Goal: Entertainment & Leisure: Browse casually

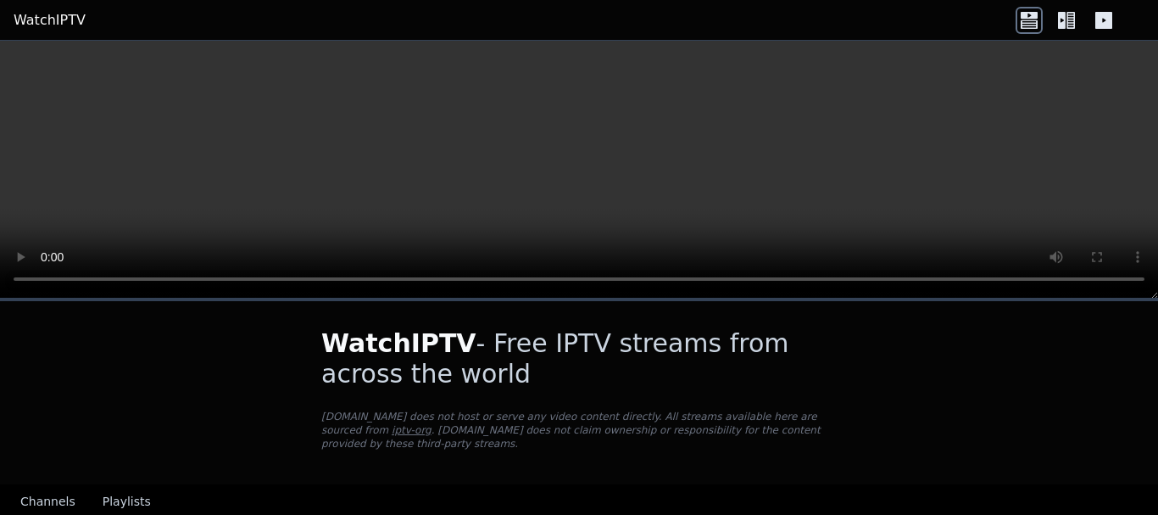
select select "****"
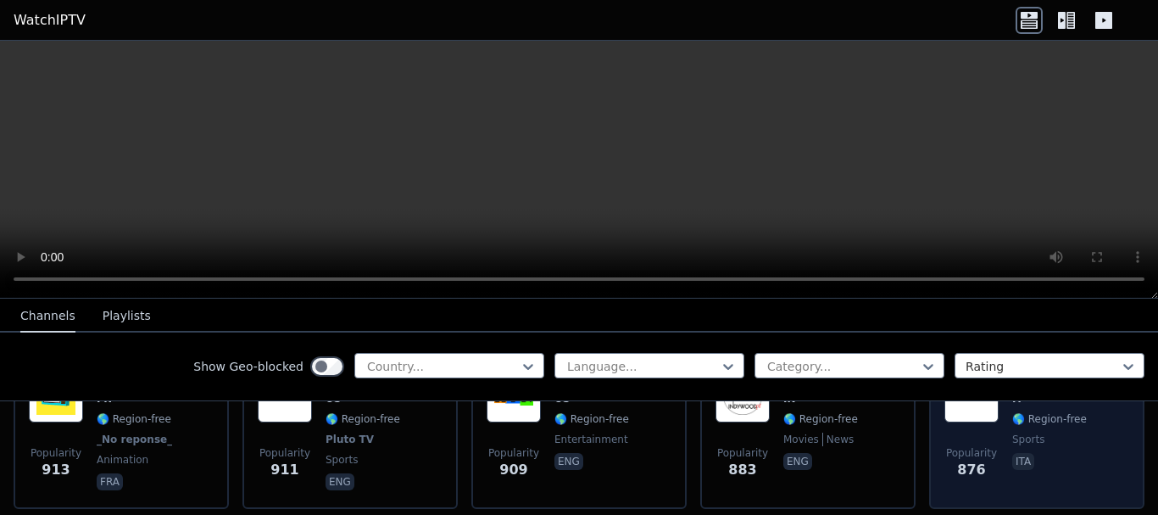
scroll to position [3053, 0]
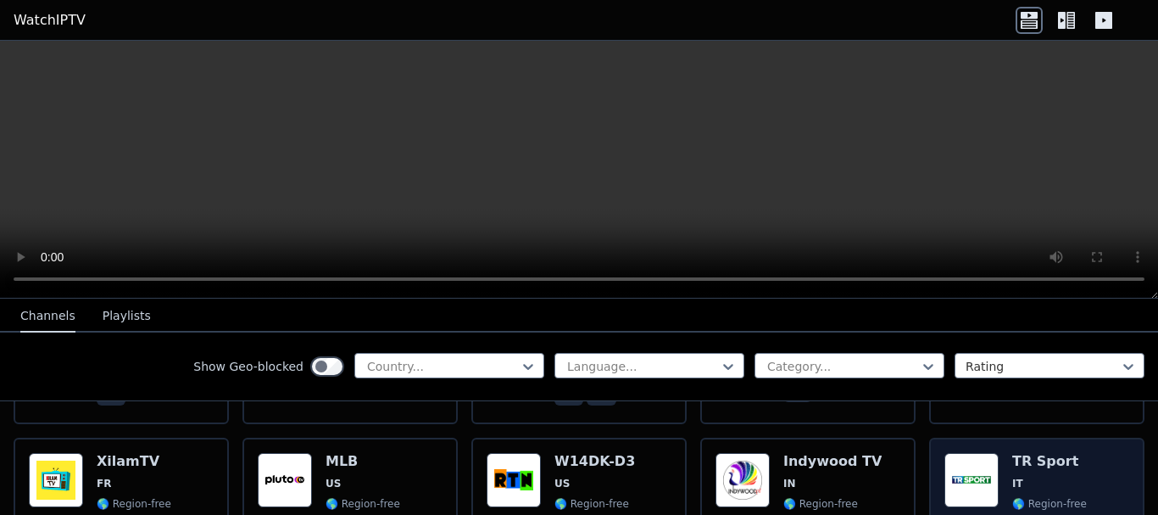
click at [970, 453] on img at bounding box center [972, 480] width 54 height 54
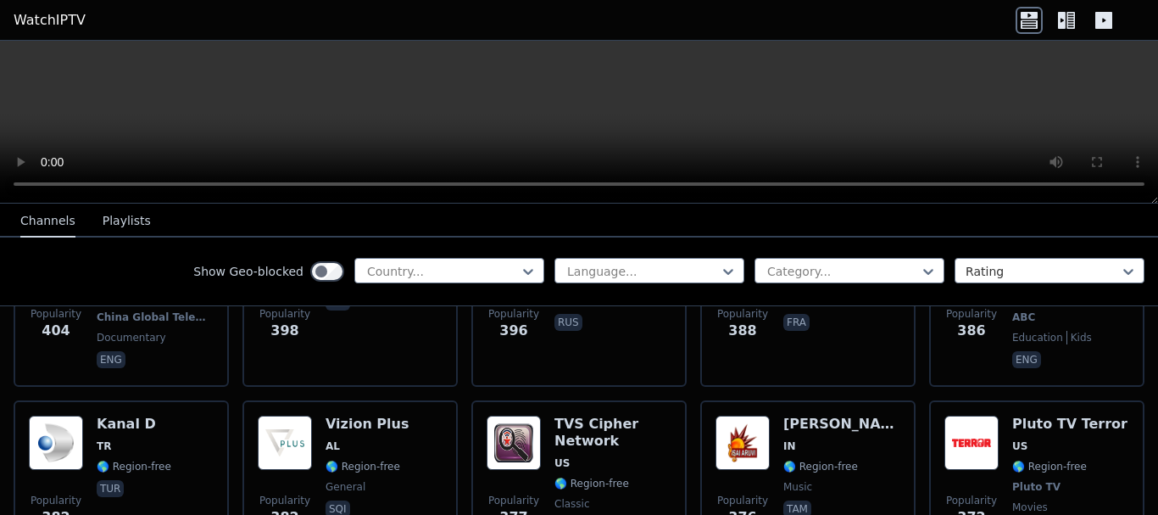
scroll to position [8627, 0]
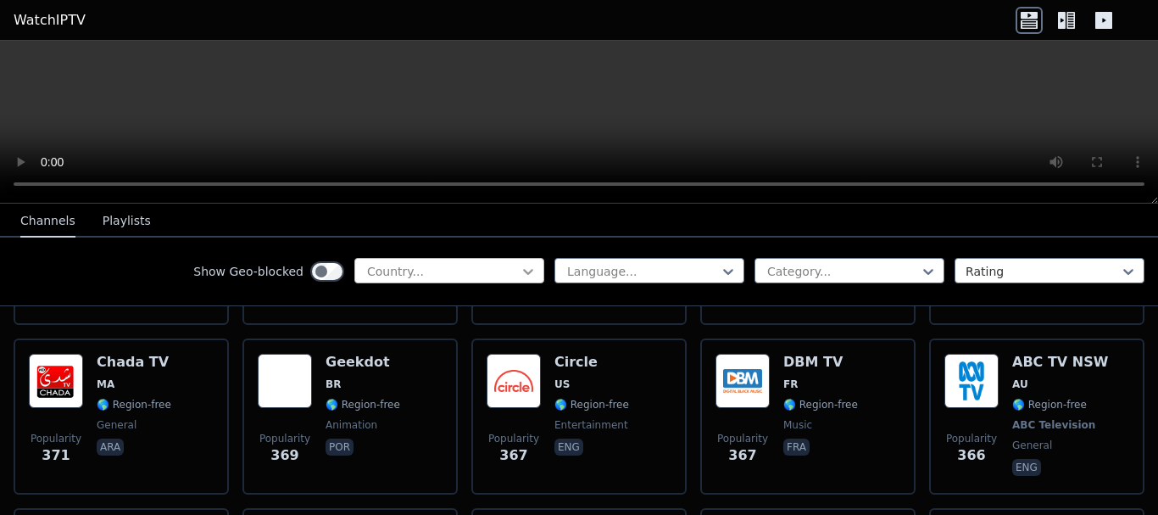
click at [520, 271] on icon at bounding box center [528, 271] width 17 height 17
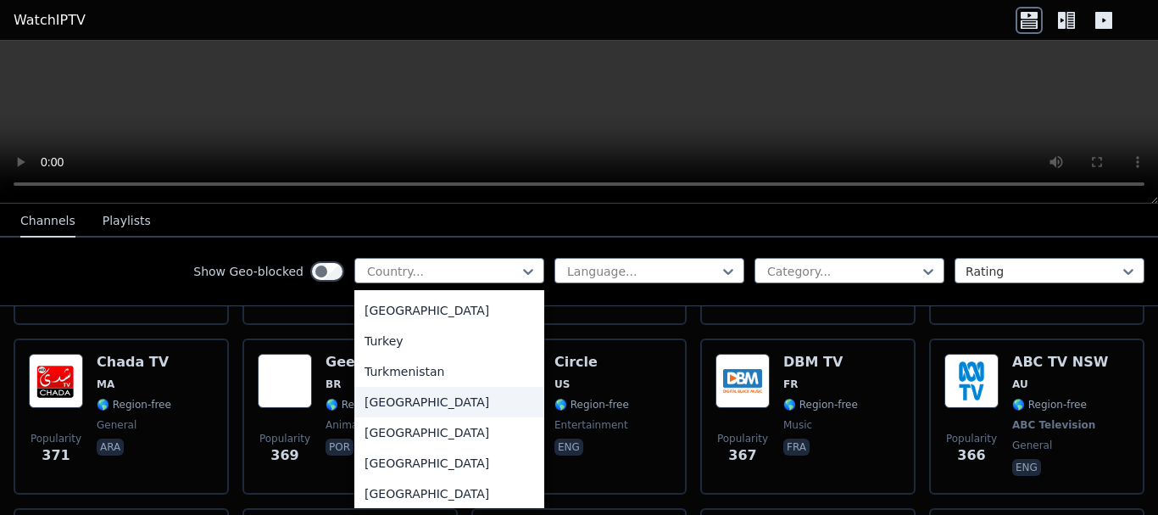
scroll to position [5766, 0]
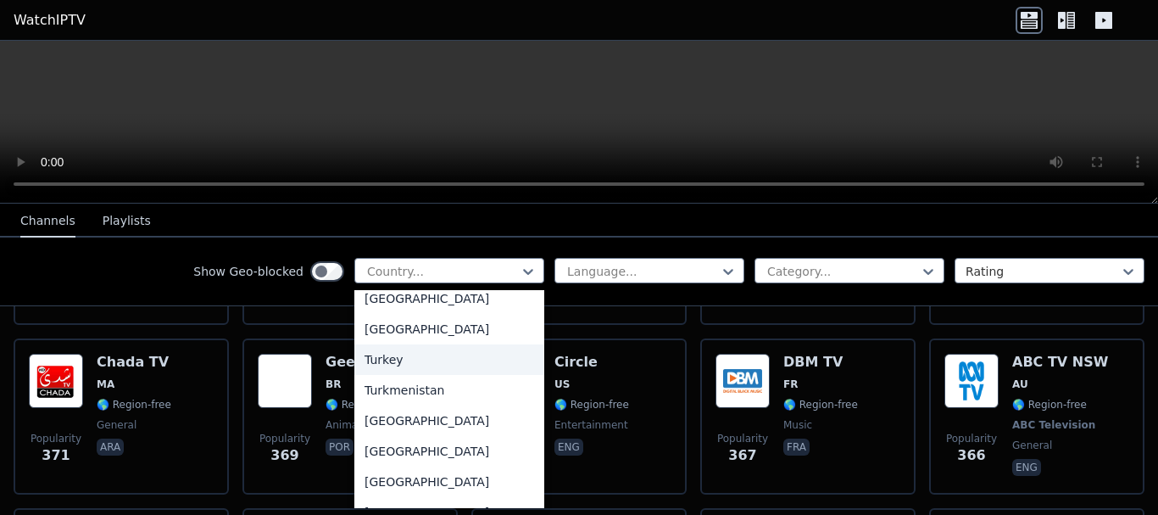
click at [394, 361] on div "Turkey" at bounding box center [449, 359] width 190 height 31
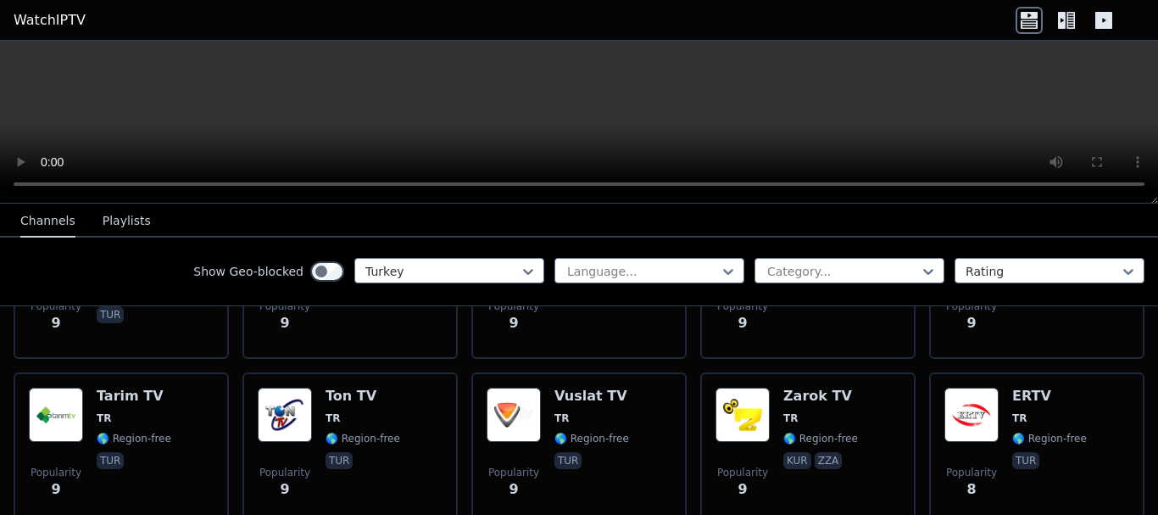
scroll to position [5099, 0]
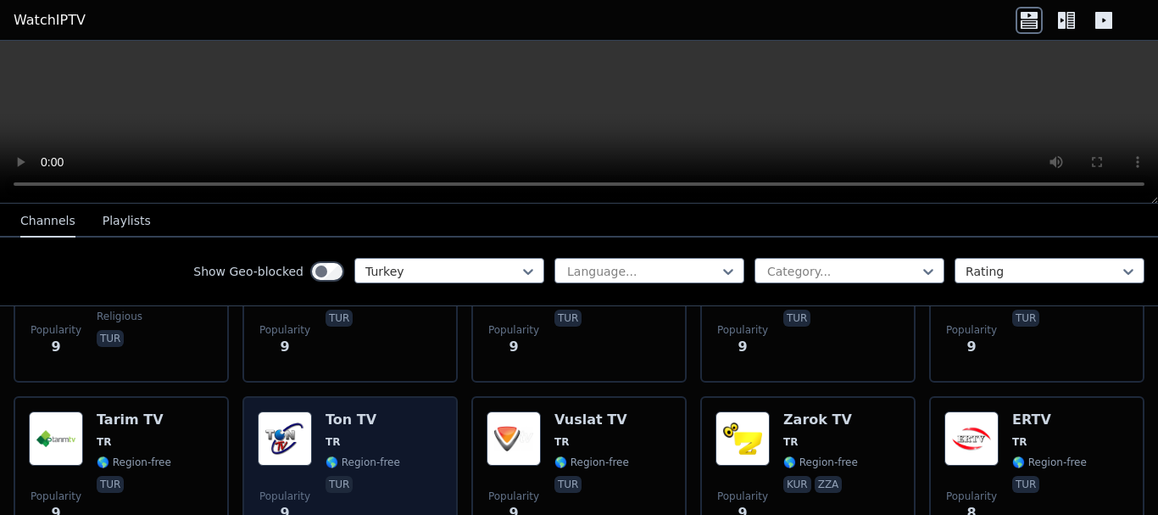
click at [278, 419] on img at bounding box center [285, 438] width 54 height 54
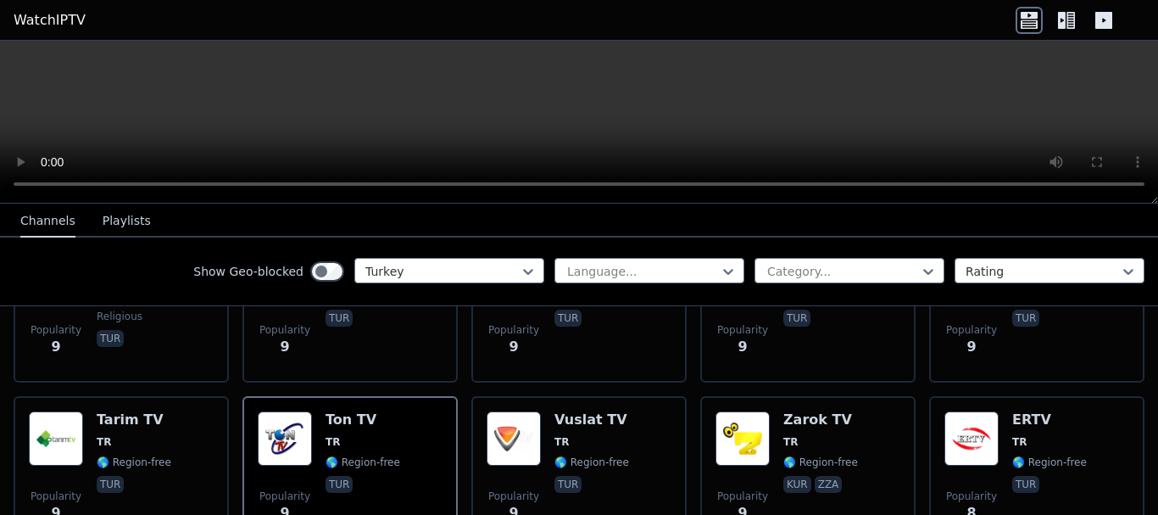
click at [116, 217] on button "Playlists" at bounding box center [127, 221] width 48 height 32
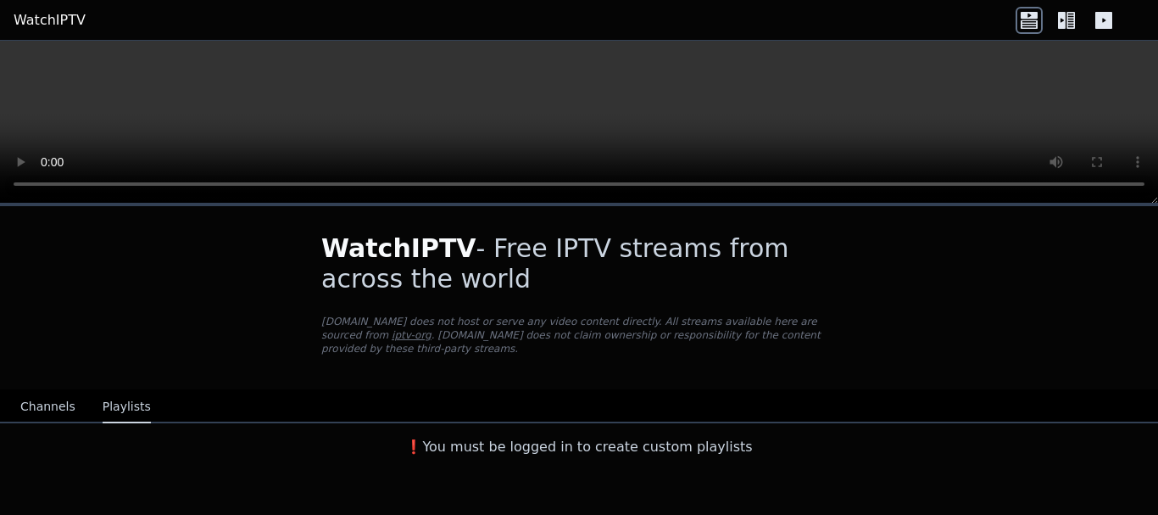
scroll to position [0, 0]
click at [34, 396] on button "Channels" at bounding box center [47, 407] width 55 height 32
